Goal: Navigation & Orientation: Find specific page/section

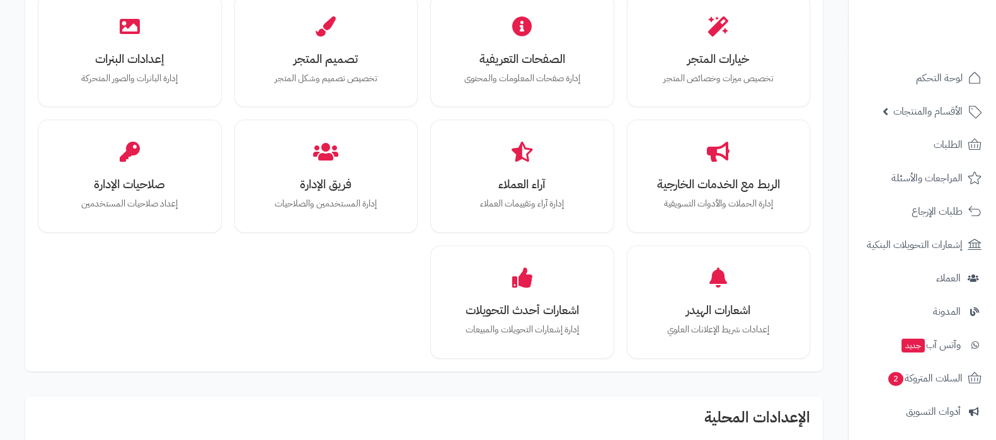
scroll to position [314, 0]
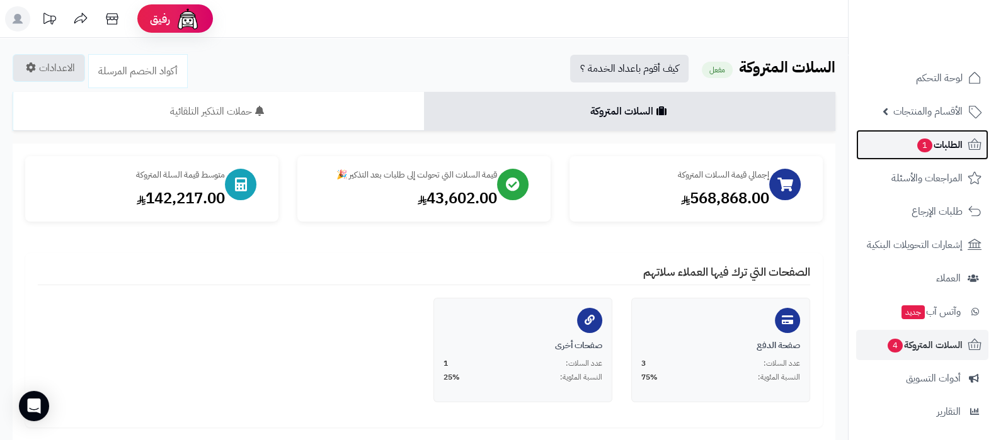
click at [895, 149] on link "الطلبات 1" at bounding box center [922, 145] width 132 height 30
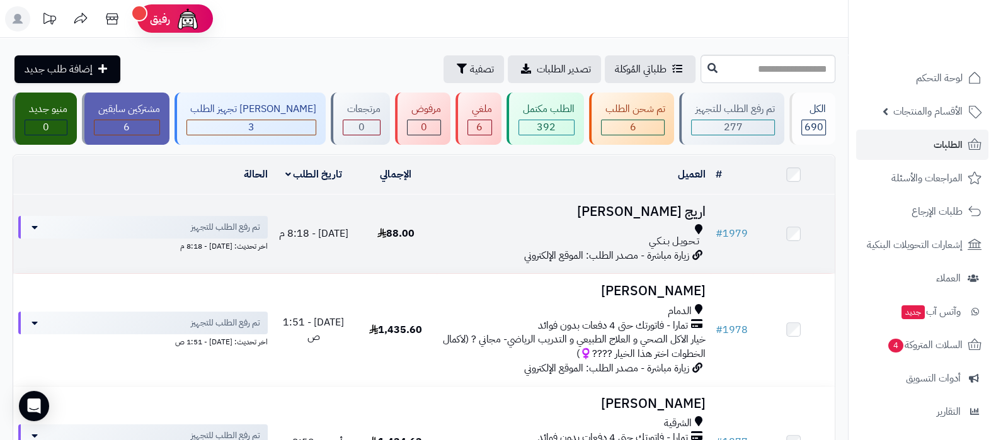
click at [657, 210] on h3 "اريج [PERSON_NAME]" at bounding box center [573, 212] width 263 height 14
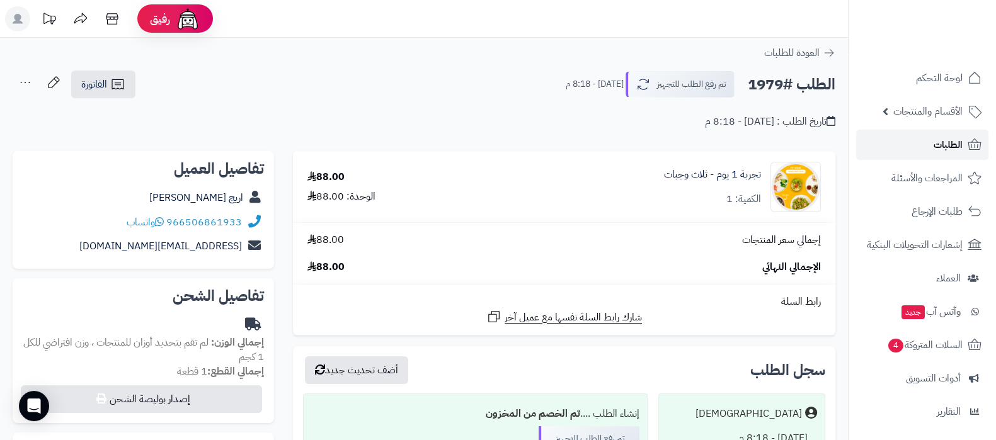
click at [946, 147] on span "الطلبات" at bounding box center [947, 145] width 29 height 18
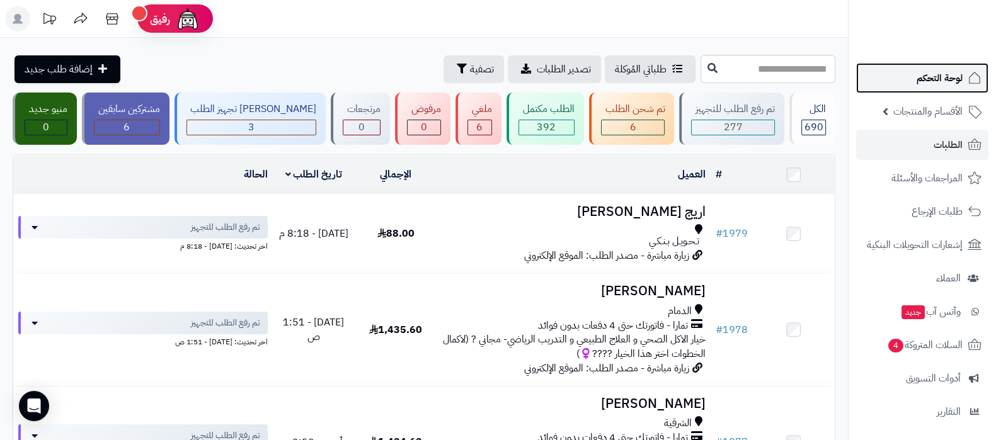
click at [902, 69] on link "لوحة التحكم" at bounding box center [922, 78] width 132 height 30
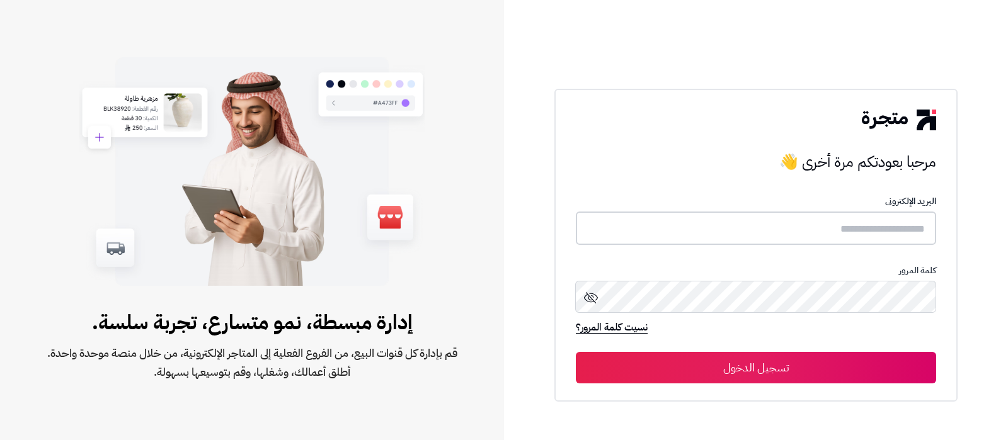
type input "**********"
